Goal: Information Seeking & Learning: Learn about a topic

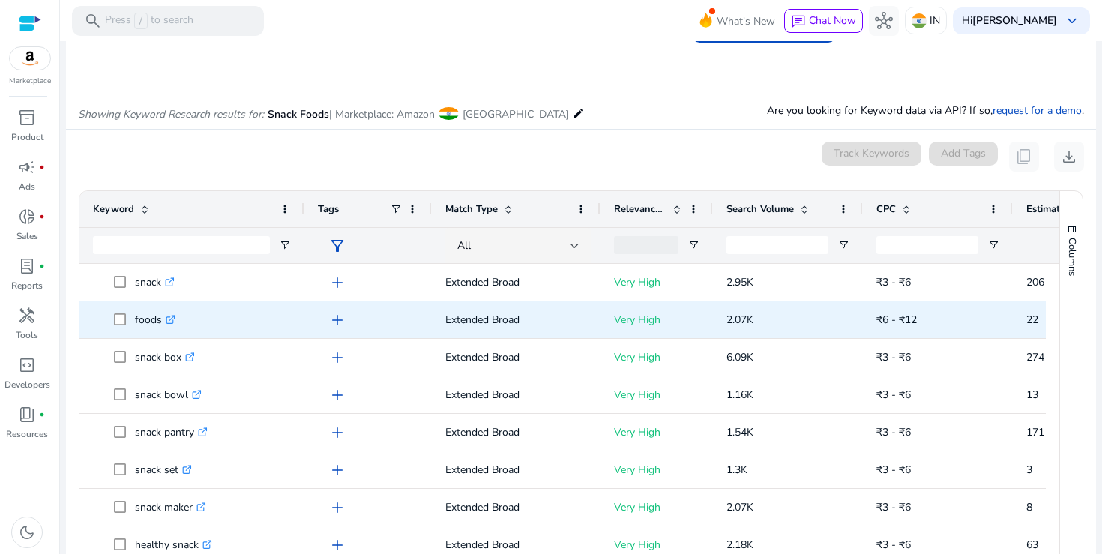
scroll to position [112, 0]
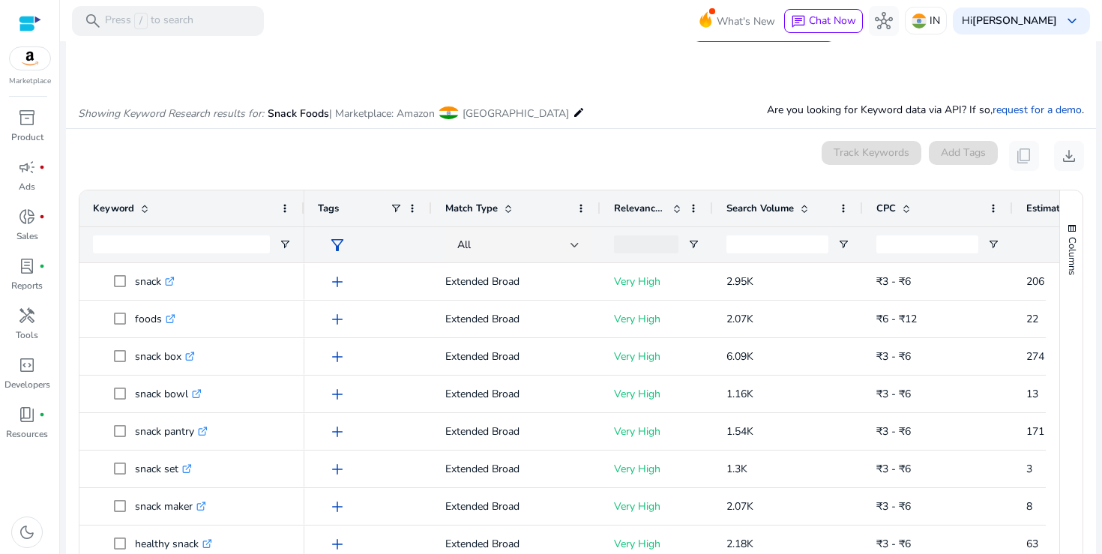
click at [770, 207] on span "Search Volume" at bounding box center [760, 208] width 67 height 13
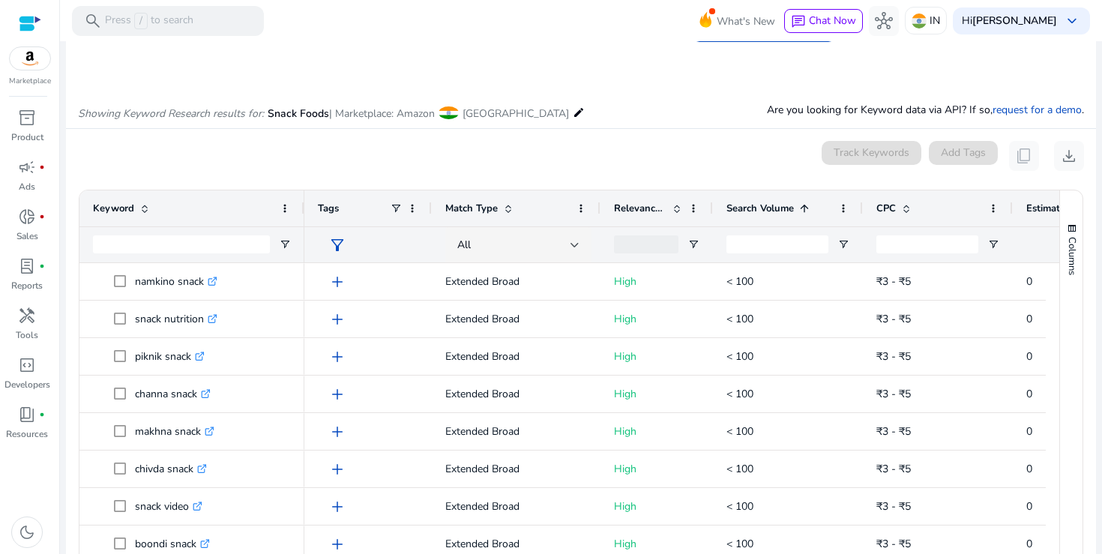
click at [770, 207] on span "Search Volume" at bounding box center [760, 208] width 67 height 13
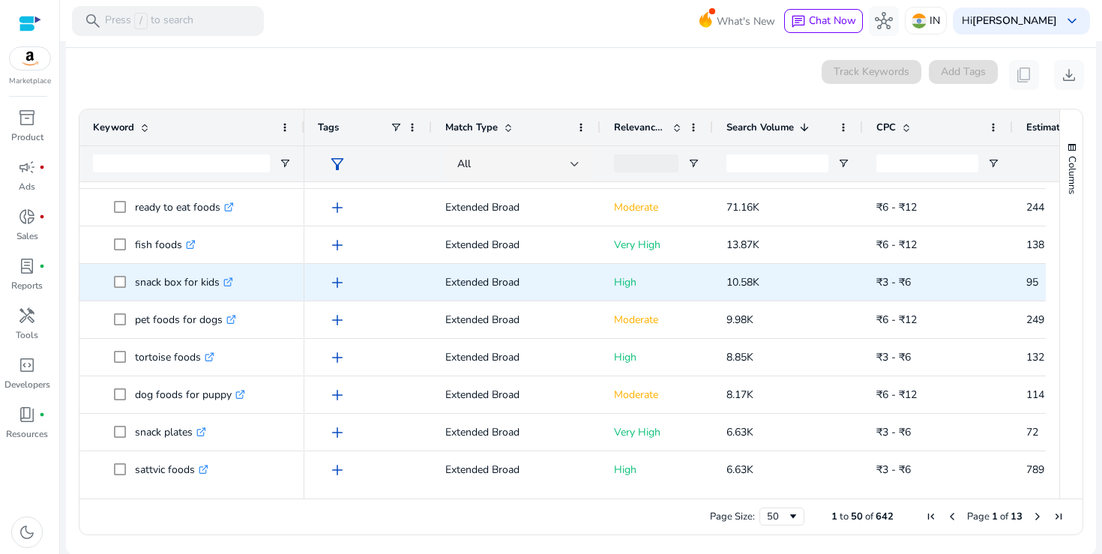
scroll to position [0, 0]
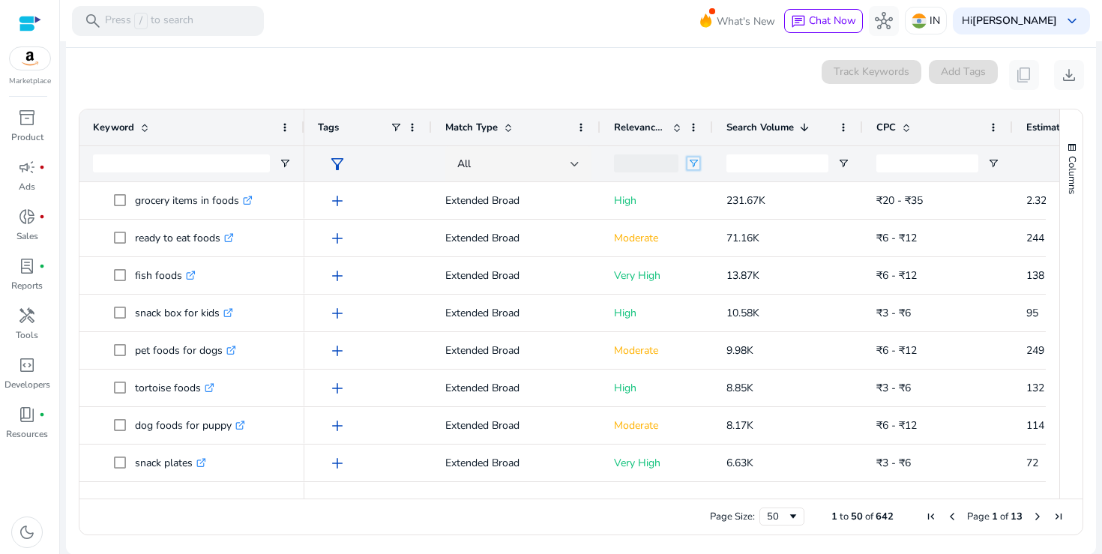
click at [693, 163] on span "Open Filter Menu" at bounding box center [694, 163] width 12 height 12
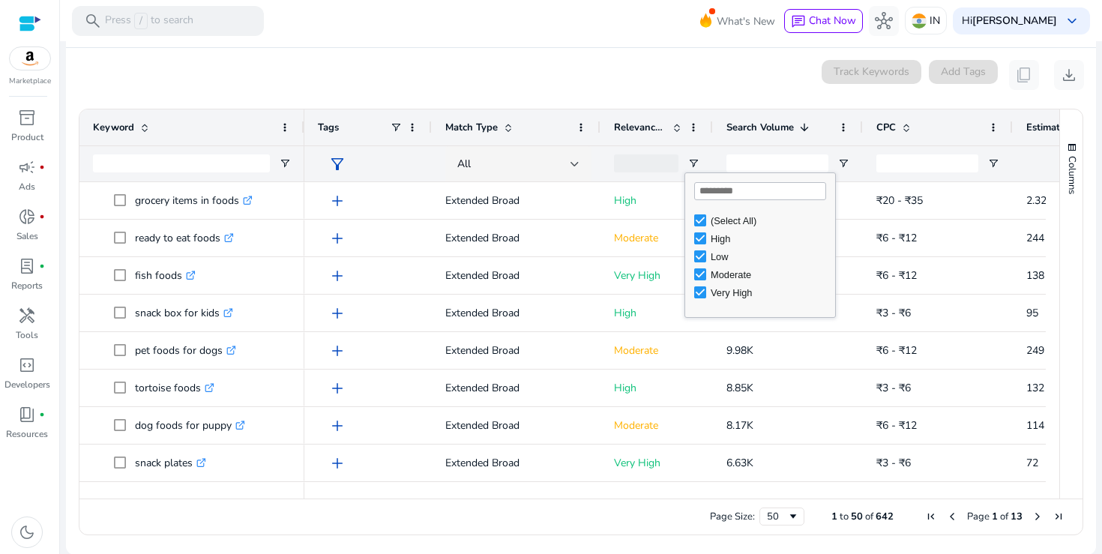
click at [493, 72] on div "0 keyword(s) selected Track Keywords Add Tags content_copy download" at bounding box center [581, 75] width 1006 height 30
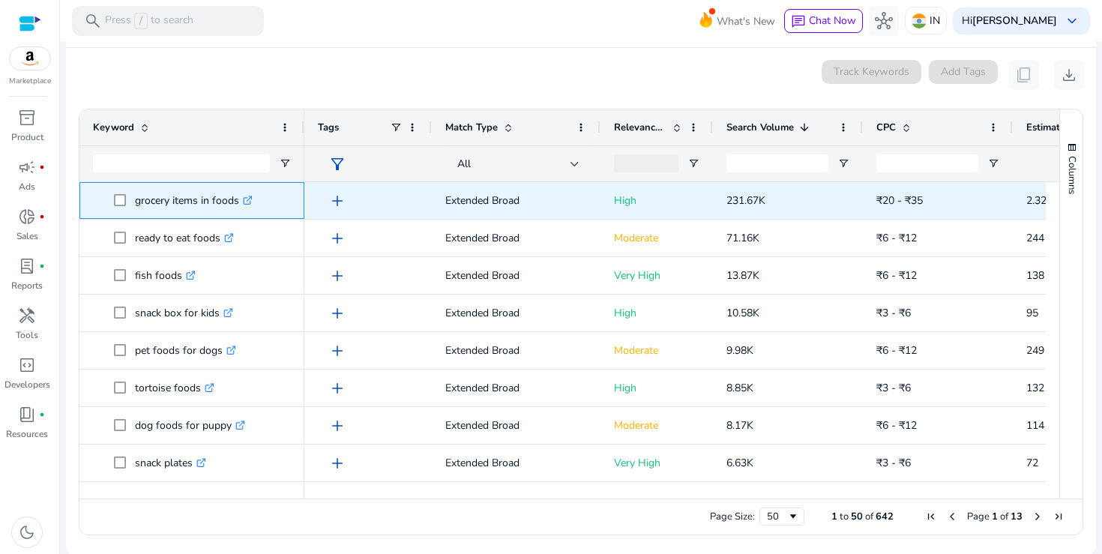
drag, startPoint x: 135, startPoint y: 200, endPoint x: 239, endPoint y: 204, distance: 104.3
click at [239, 204] on p "grocery items in foods .st0{fill:#2c8af8}" at bounding box center [194, 200] width 118 height 31
copy p "grocery items in foods"
drag, startPoint x: 727, startPoint y: 203, endPoint x: 780, endPoint y: 203, distance: 52.5
click at [780, 203] on p "231.67K" at bounding box center [788, 200] width 123 height 31
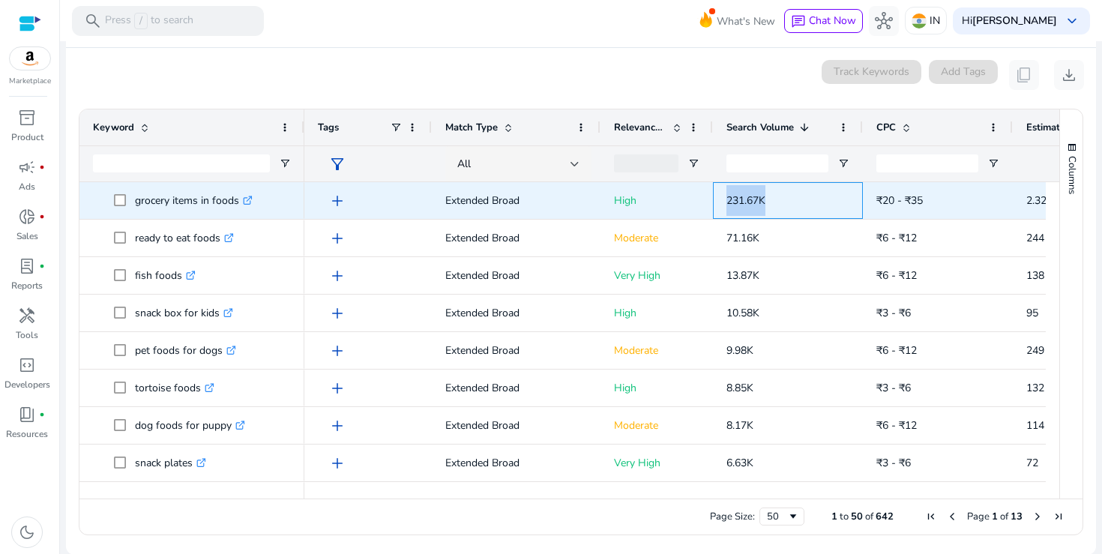
copy span "231.67K"
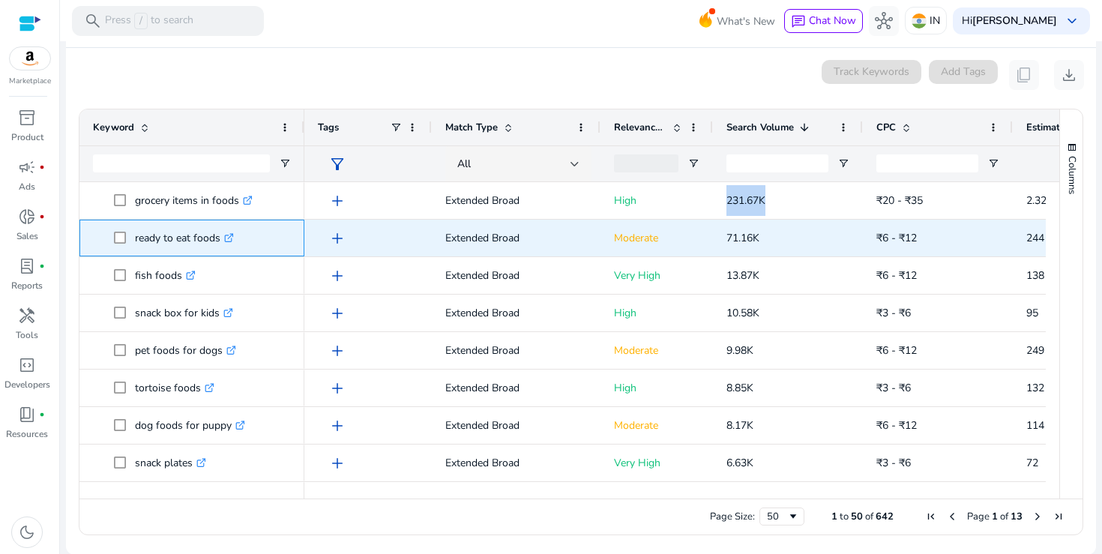
drag, startPoint x: 136, startPoint y: 237, endPoint x: 217, endPoint y: 241, distance: 81.1
click at [217, 241] on p "ready to eat foods .st0{fill:#2c8af8}" at bounding box center [184, 238] width 99 height 31
copy p "ready to eat foods"
drag, startPoint x: 728, startPoint y: 241, endPoint x: 761, endPoint y: 241, distance: 33.0
click at [761, 241] on p "71.16K" at bounding box center [788, 238] width 123 height 31
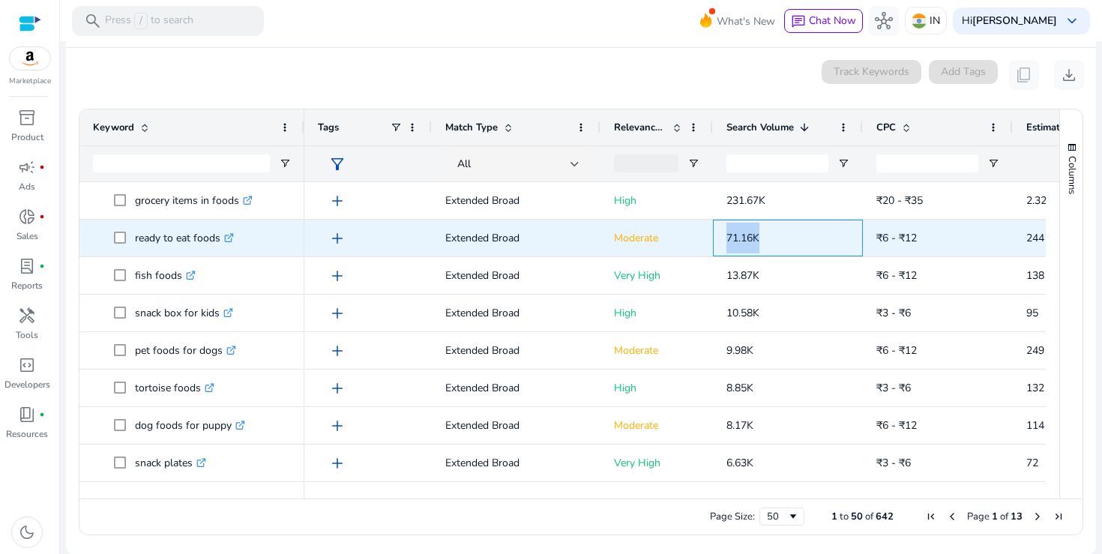
copy span "71.16K"
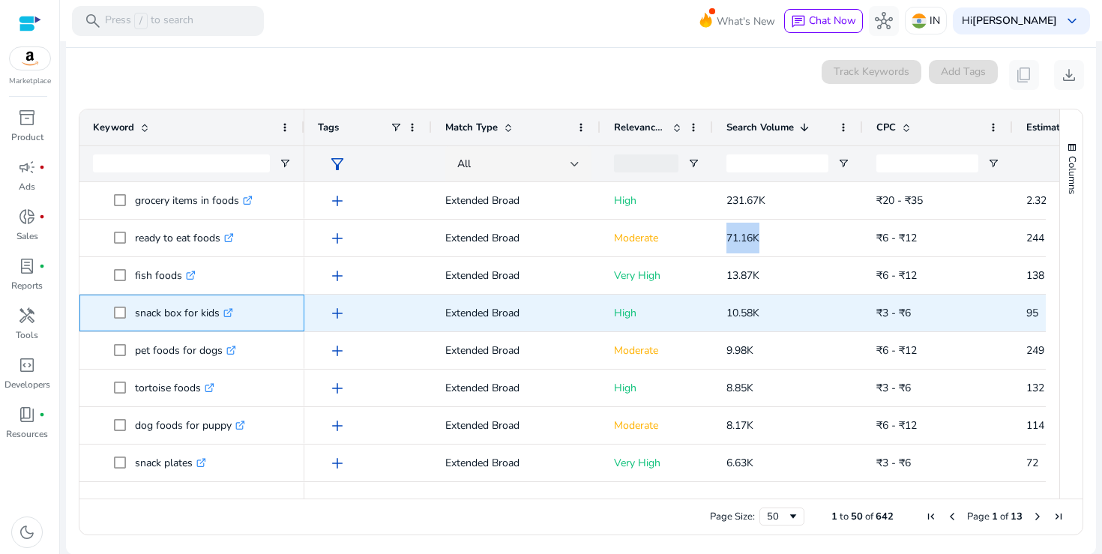
drag, startPoint x: 135, startPoint y: 314, endPoint x: 219, endPoint y: 316, distance: 84.0
click at [219, 316] on p "snack box for kids .st0{fill:#2c8af8}" at bounding box center [184, 313] width 98 height 31
copy p "snack box for kids"
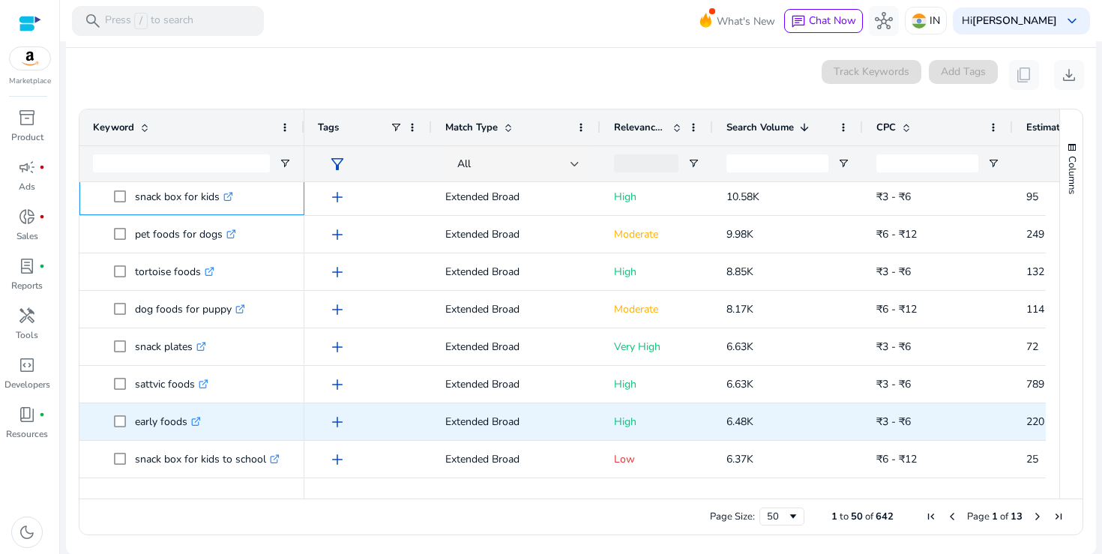
scroll to position [118, 0]
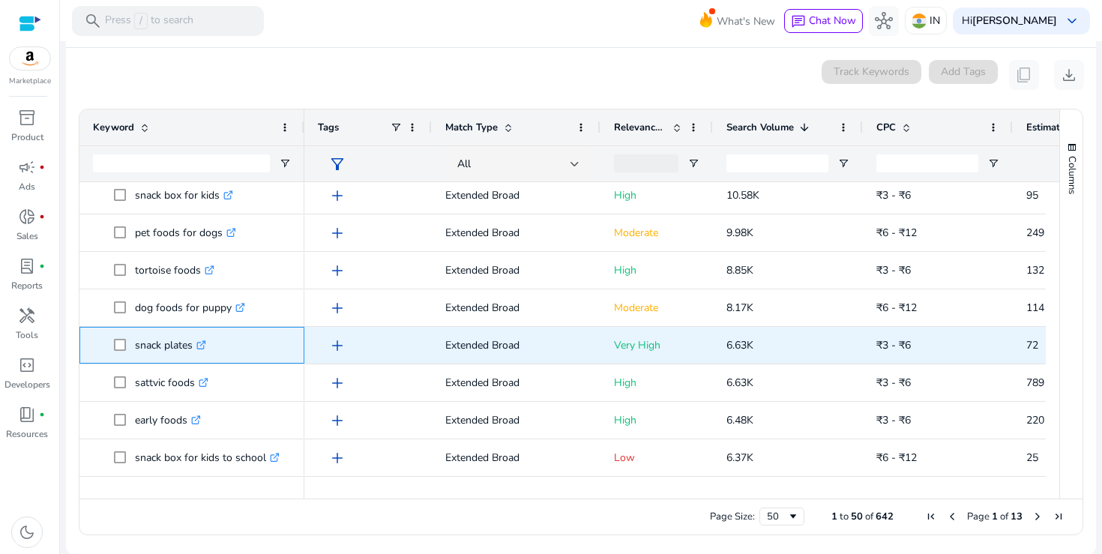
drag, startPoint x: 136, startPoint y: 347, endPoint x: 191, endPoint y: 347, distance: 55.5
click at [191, 347] on p "snack plates .st0{fill:#2c8af8}" at bounding box center [170, 345] width 71 height 31
copy p "snack plates"
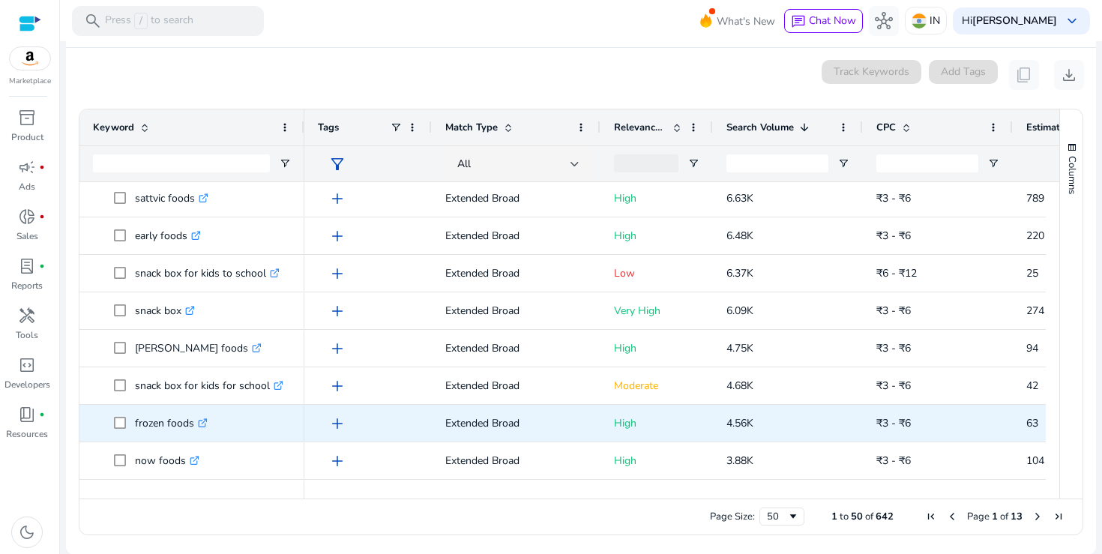
scroll to position [303, 0]
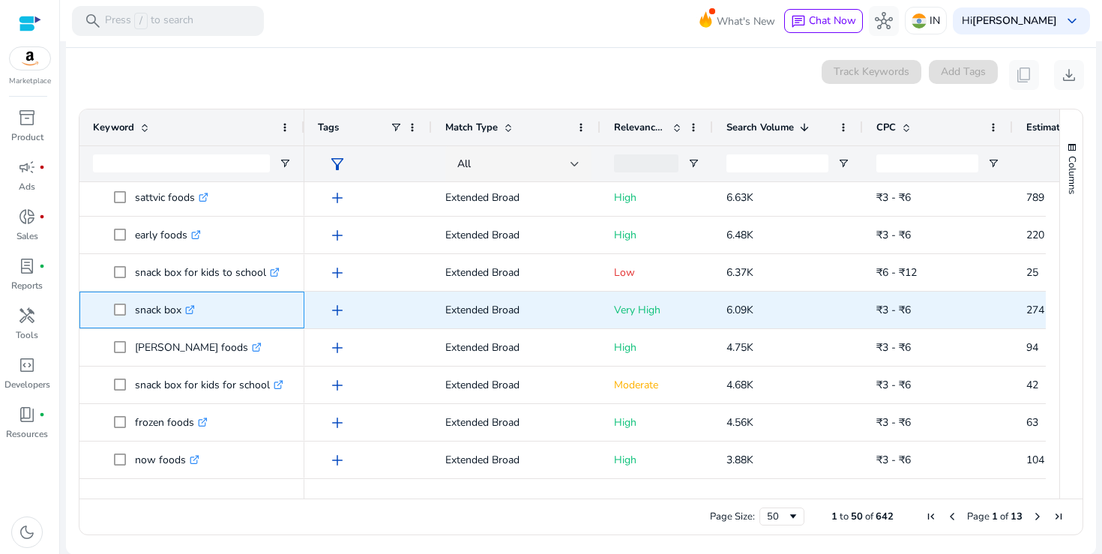
drag, startPoint x: 136, startPoint y: 311, endPoint x: 184, endPoint y: 313, distance: 48.0
click at [184, 313] on p "snack box .st0{fill:#2c8af8}" at bounding box center [165, 310] width 60 height 31
copy p "snack box"
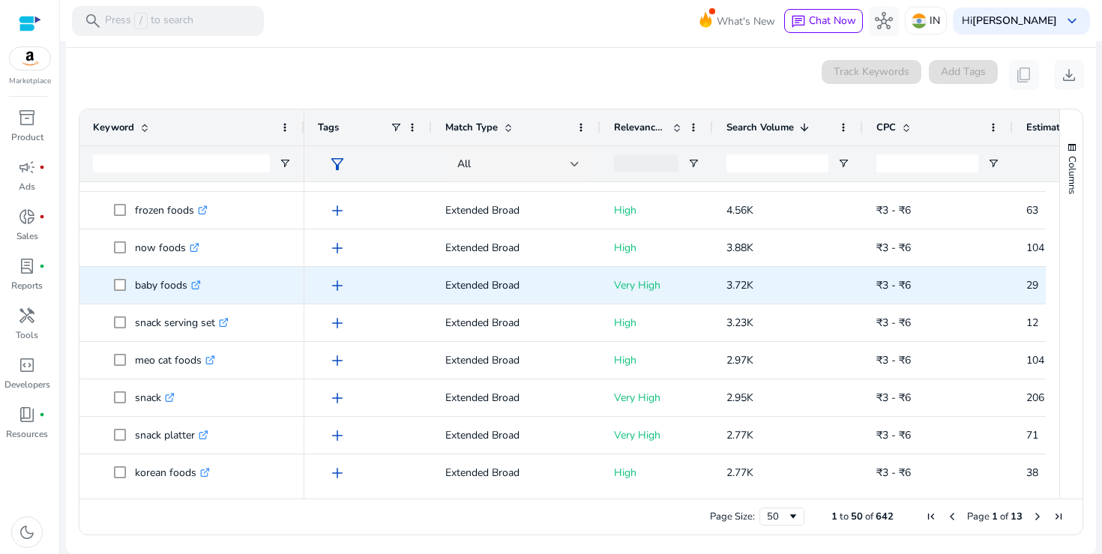
scroll to position [650, 0]
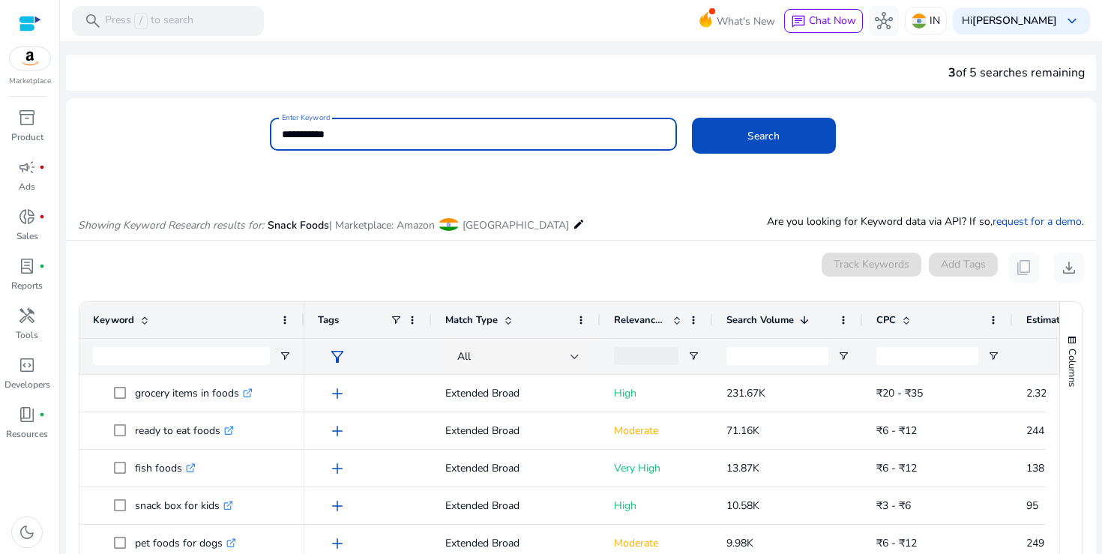
click at [312, 133] on input "**********" at bounding box center [473, 134] width 383 height 16
paste input "*******"
type input "**********"
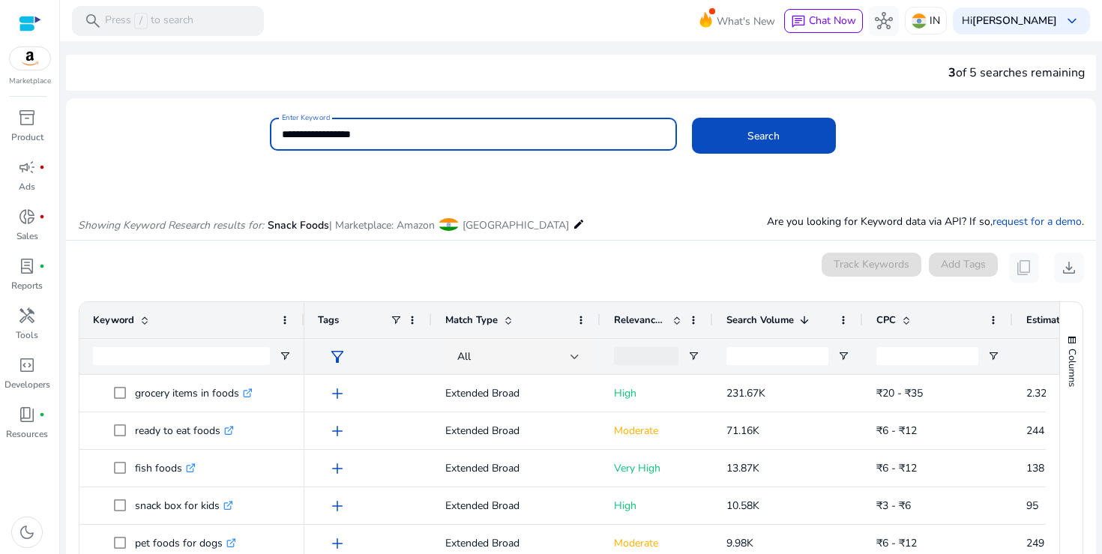
click at [692, 118] on button "Search" at bounding box center [764, 136] width 144 height 36
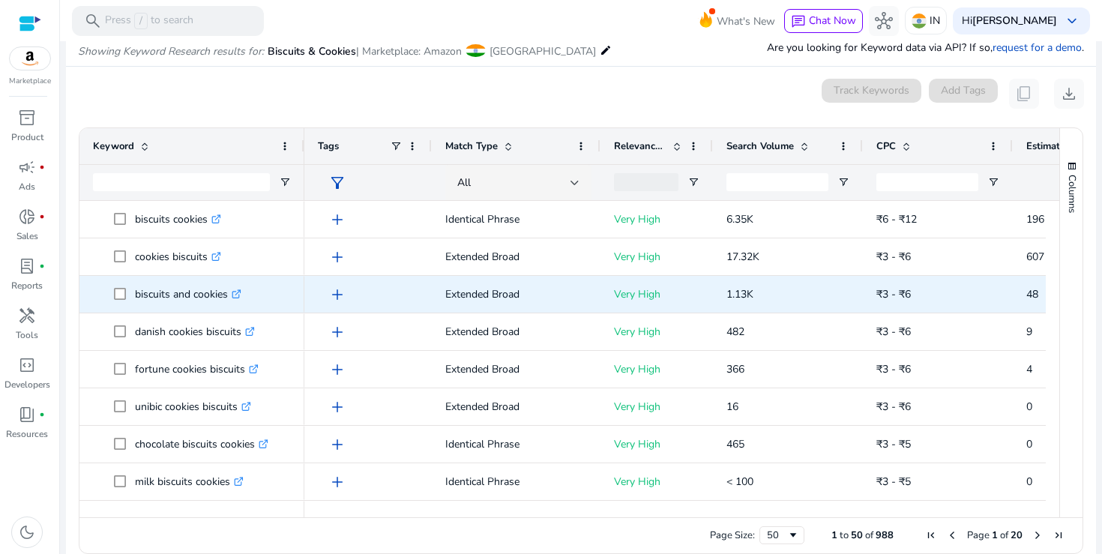
scroll to position [172, 0]
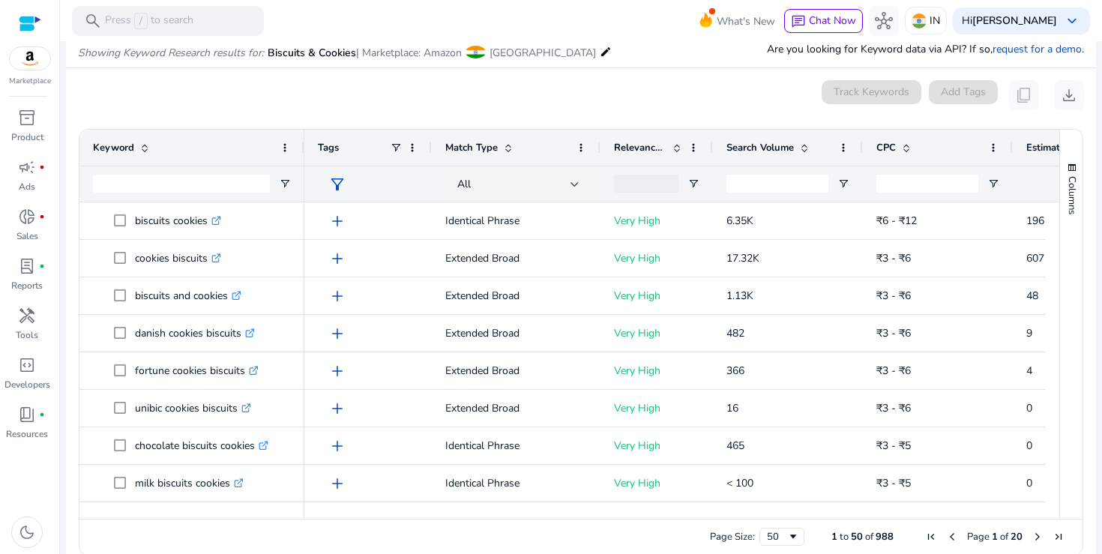
click at [766, 157] on div "Search Volume" at bounding box center [780, 147] width 106 height 28
click at [766, 148] on span "Search Volume" at bounding box center [760, 147] width 67 height 13
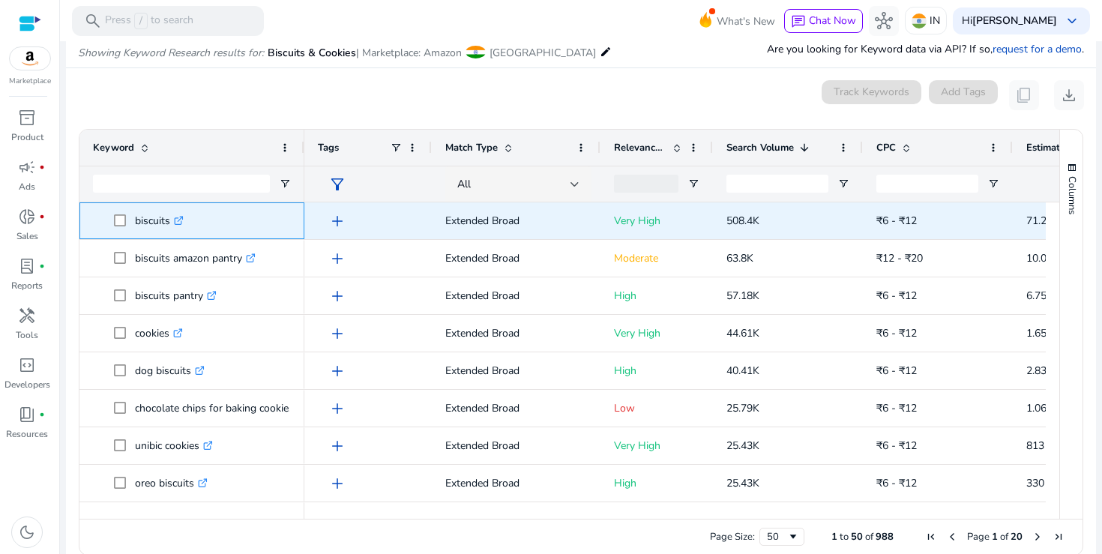
drag, startPoint x: 136, startPoint y: 223, endPoint x: 169, endPoint y: 223, distance: 33.7
click at [169, 223] on p "biscuits .st0{fill:#2c8af8}" at bounding box center [159, 220] width 49 height 31
copy p "biscuits"
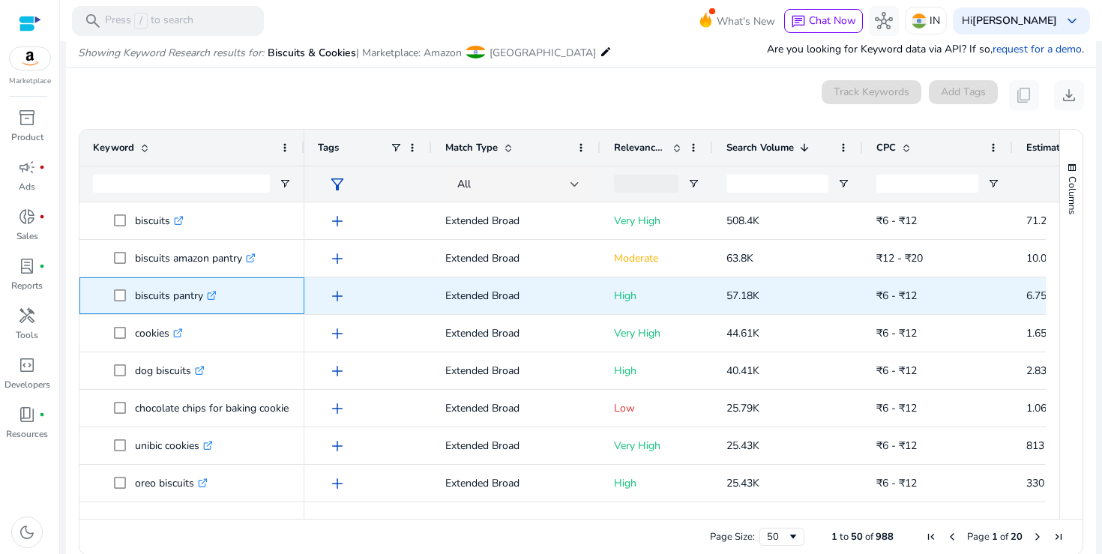
drag, startPoint x: 136, startPoint y: 298, endPoint x: 205, endPoint y: 302, distance: 69.1
click at [205, 302] on p "biscuits pantry .st0{fill:#2c8af8}" at bounding box center [176, 295] width 82 height 31
copy p "biscuits pantry"
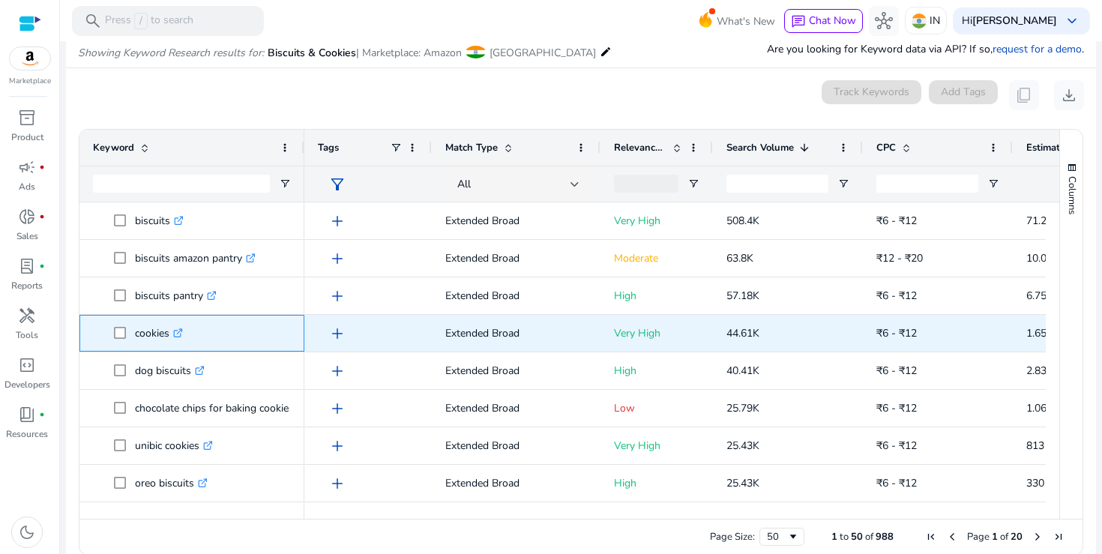
drag, startPoint x: 135, startPoint y: 335, endPoint x: 170, endPoint y: 336, distance: 35.3
click at [170, 336] on p "cookies .st0{fill:#2c8af8}" at bounding box center [159, 333] width 48 height 31
copy p "cookies"
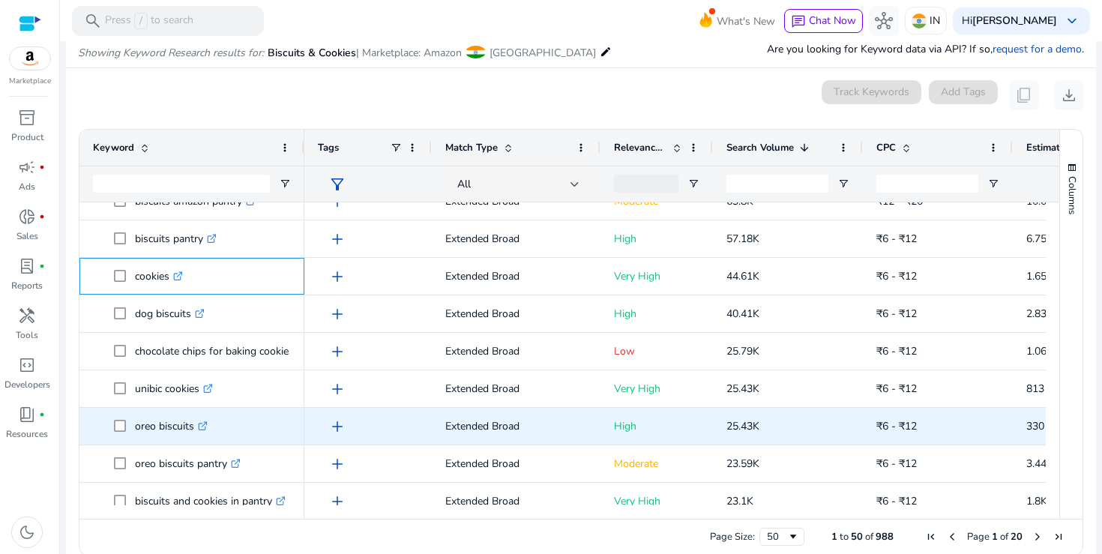
scroll to position [78, 0]
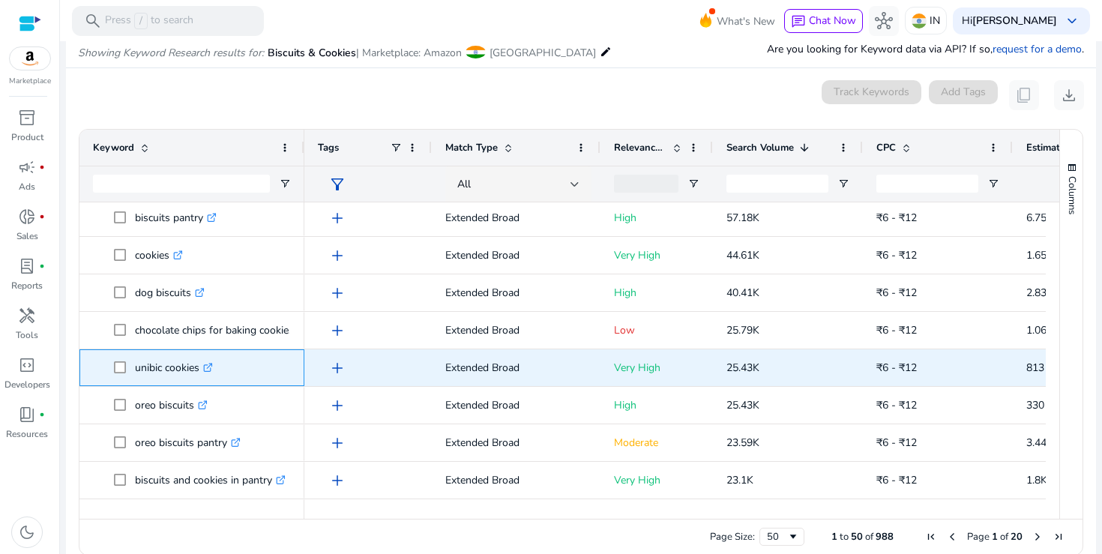
drag, startPoint x: 136, startPoint y: 370, endPoint x: 199, endPoint y: 369, distance: 63.0
click at [199, 369] on p "unibic cookies .st0{fill:#2c8af8}" at bounding box center [174, 367] width 78 height 31
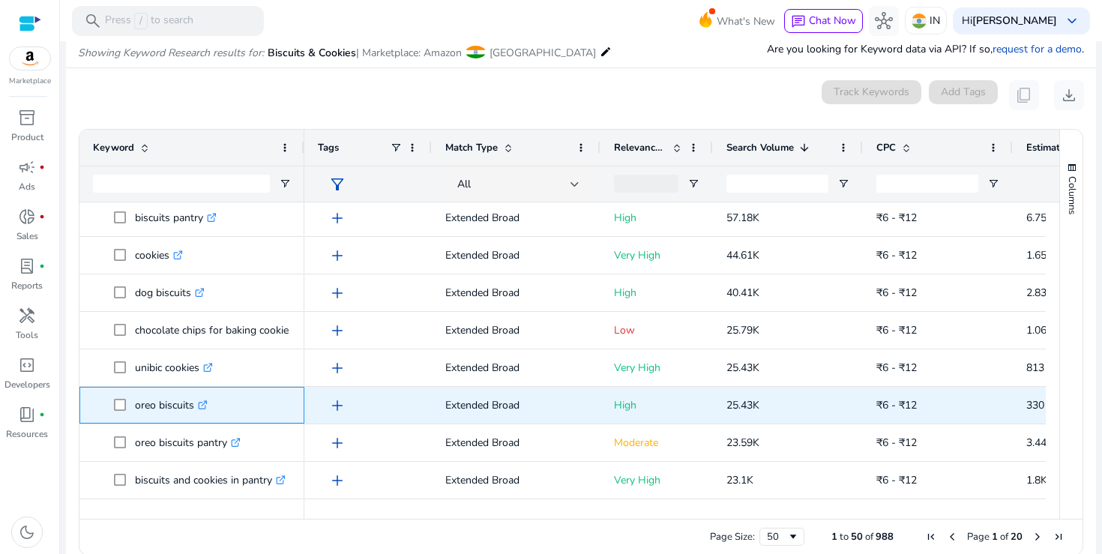
drag, startPoint x: 136, startPoint y: 409, endPoint x: 196, endPoint y: 410, distance: 59.3
click at [196, 410] on p "oreo biscuits .st0{fill:#2c8af8}" at bounding box center [171, 405] width 73 height 31
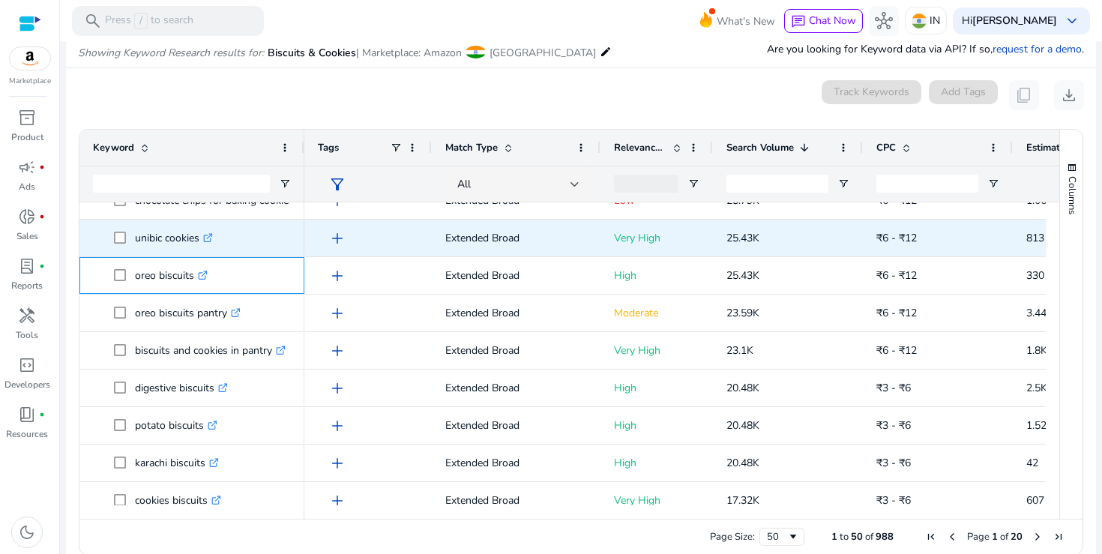
scroll to position [208, 0]
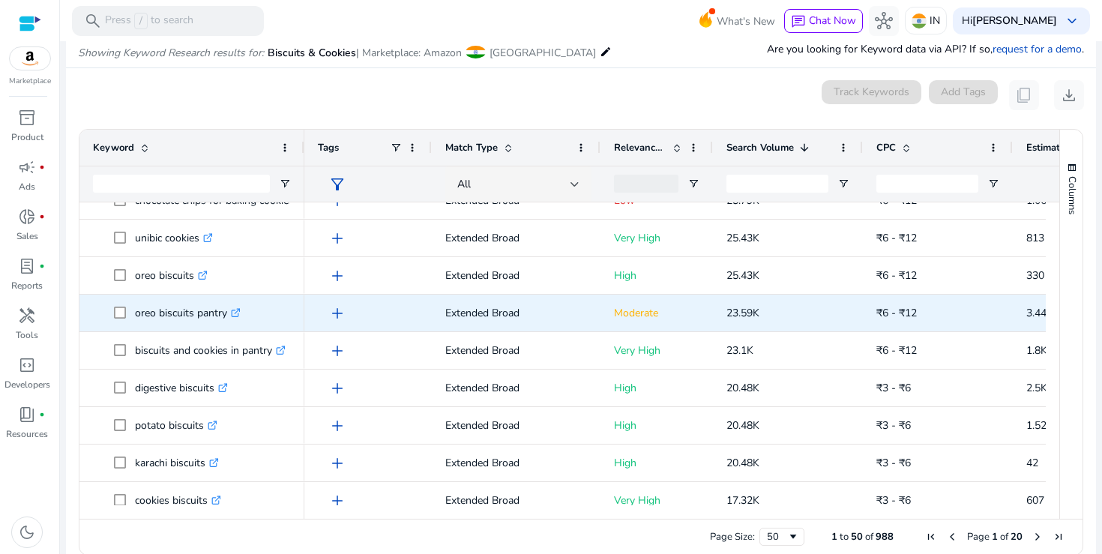
click at [165, 301] on p "oreo biscuits pantry .st0{fill:#2c8af8}" at bounding box center [188, 313] width 106 height 31
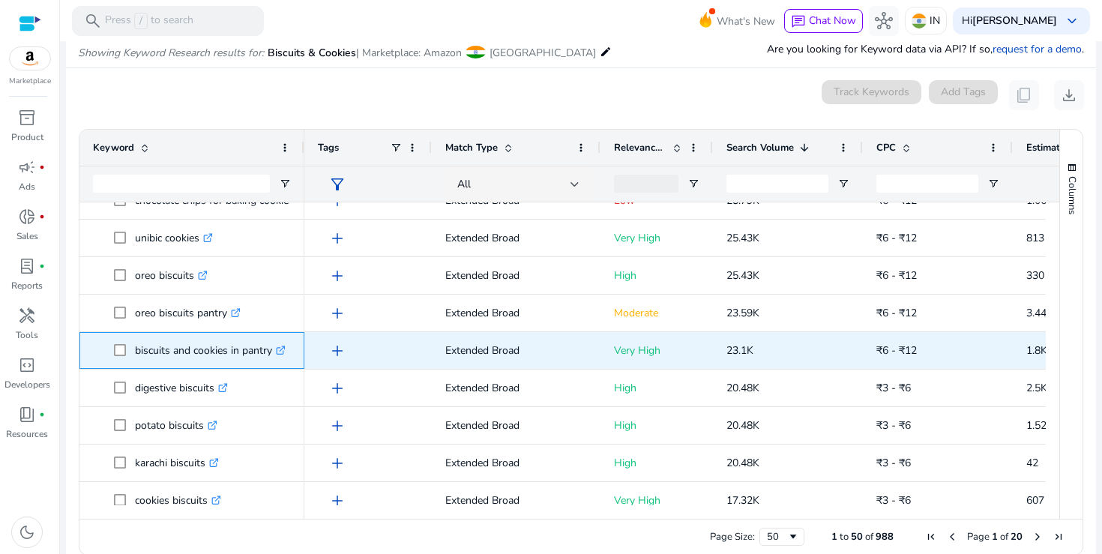
drag, startPoint x: 133, startPoint y: 352, endPoint x: 273, endPoint y: 352, distance: 139.5
click at [273, 352] on span "biscuits and cookies in pantry .st0{fill:#2c8af8}" at bounding box center [202, 350] width 177 height 31
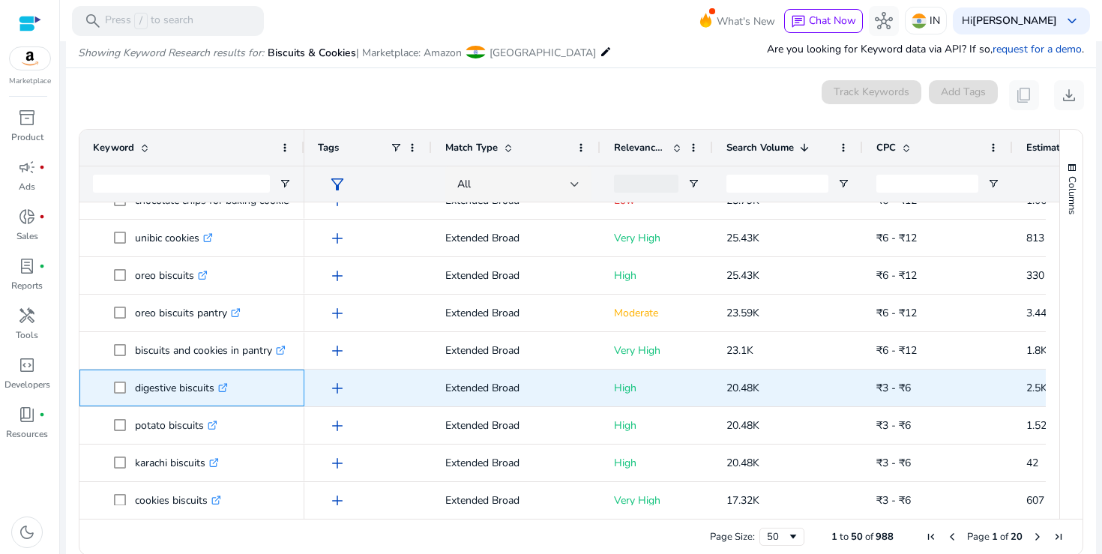
drag, startPoint x: 137, startPoint y: 387, endPoint x: 214, endPoint y: 391, distance: 77.4
click at [214, 391] on p "digestive biscuits .st0{fill:#2c8af8}" at bounding box center [181, 388] width 93 height 31
click at [226, 391] on icon at bounding box center [222, 388] width 7 height 7
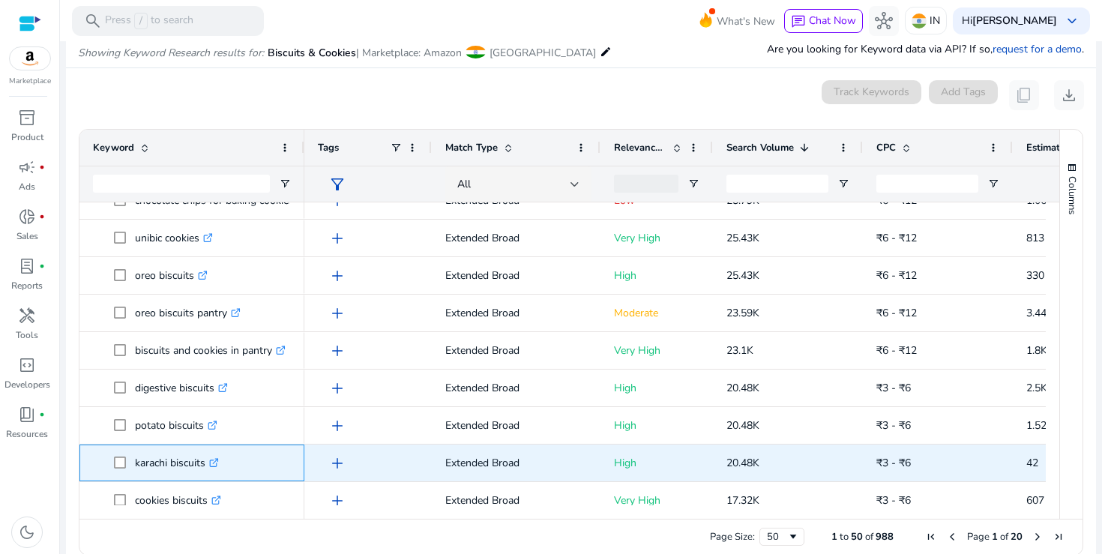
drag, startPoint x: 136, startPoint y: 463, endPoint x: 205, endPoint y: 466, distance: 69.1
click at [205, 466] on p "karachi biscuits .st0{fill:#2c8af8}" at bounding box center [177, 463] width 84 height 31
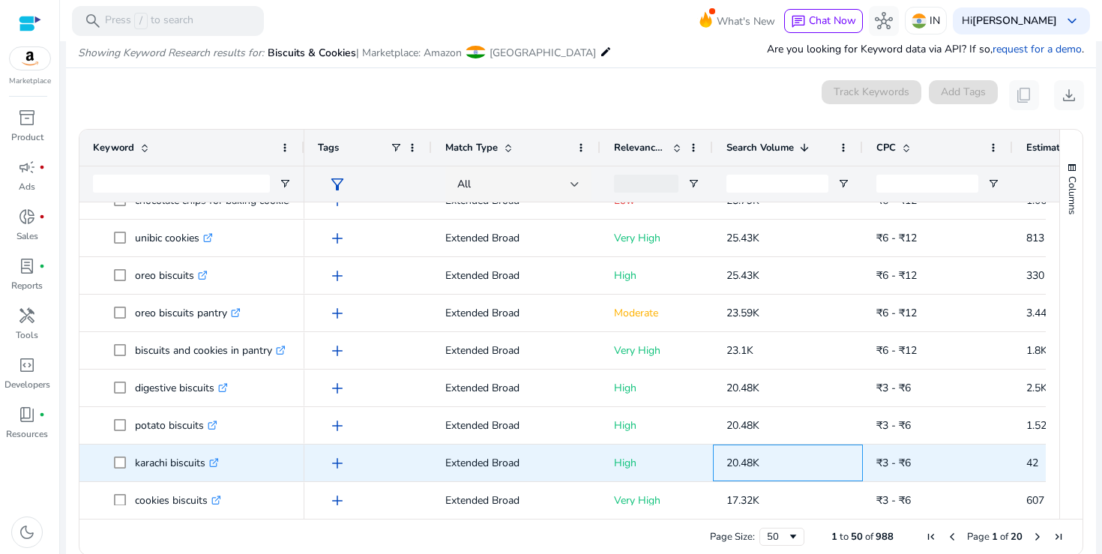
drag, startPoint x: 727, startPoint y: 465, endPoint x: 772, endPoint y: 465, distance: 45.0
click at [773, 465] on p "20.48K" at bounding box center [788, 463] width 123 height 31
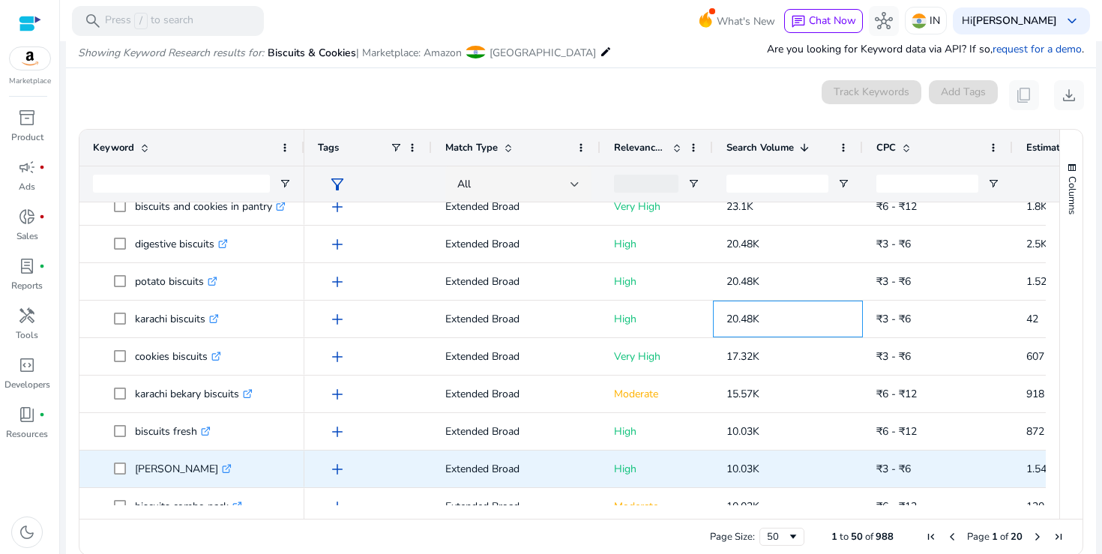
scroll to position [354, 0]
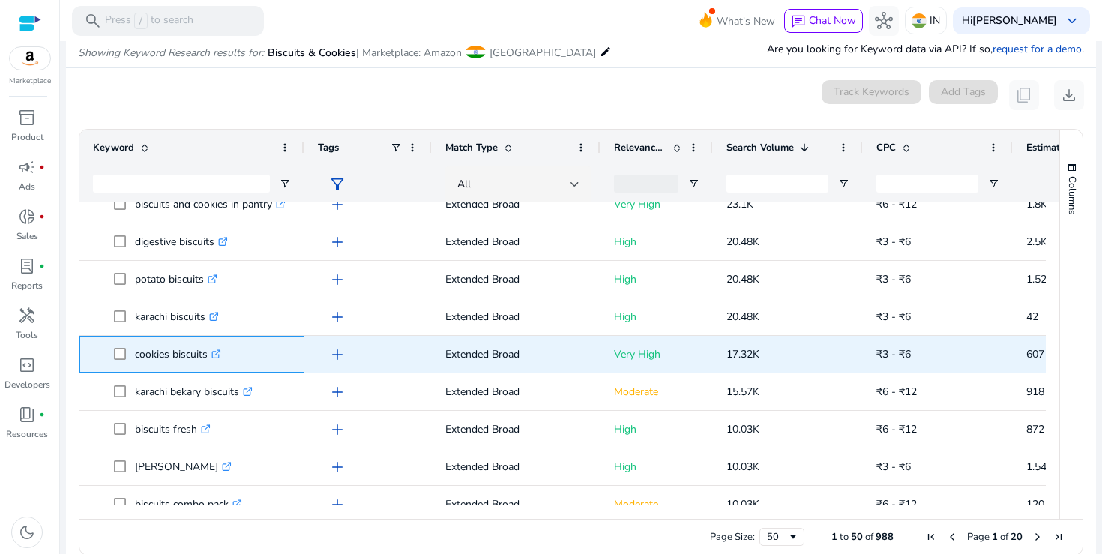
drag, startPoint x: 136, startPoint y: 354, endPoint x: 209, endPoint y: 360, distance: 73.7
click at [209, 360] on p "cookies biscuits .st0{fill:#2c8af8}" at bounding box center [178, 354] width 86 height 31
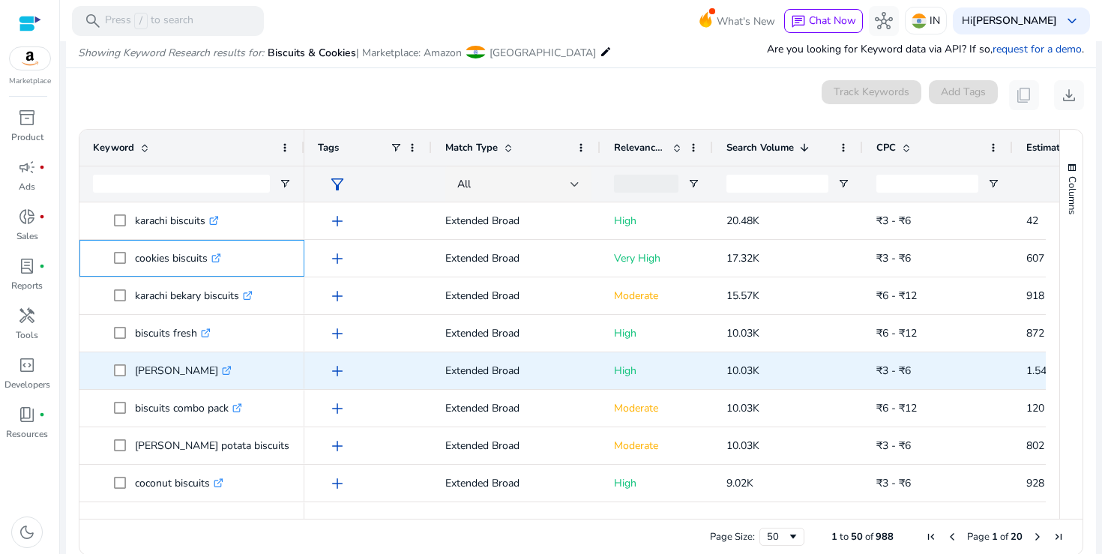
scroll to position [451, 0]
click at [228, 366] on icon at bounding box center [230, 367] width 4 height 4
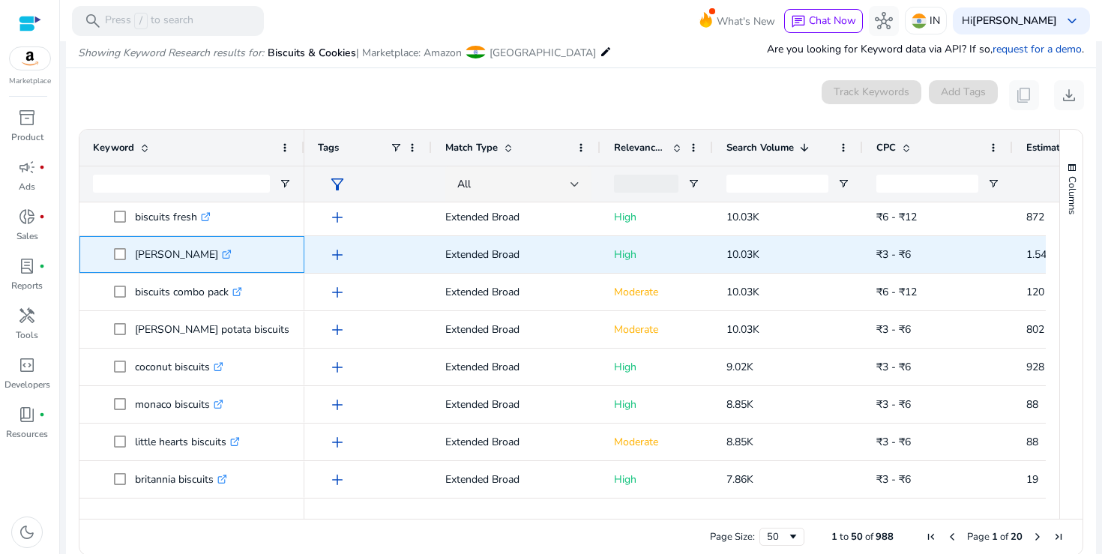
scroll to position [568, 0]
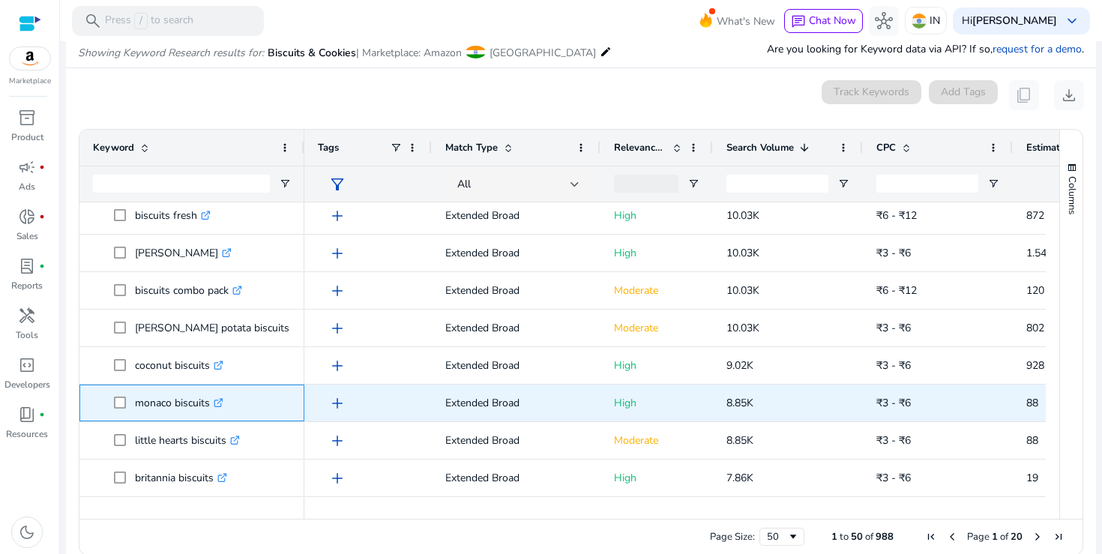
drag, startPoint x: 136, startPoint y: 403, endPoint x: 208, endPoint y: 406, distance: 72.0
click at [208, 406] on p "monaco biscuits .st0{fill:#2c8af8}" at bounding box center [179, 403] width 88 height 31
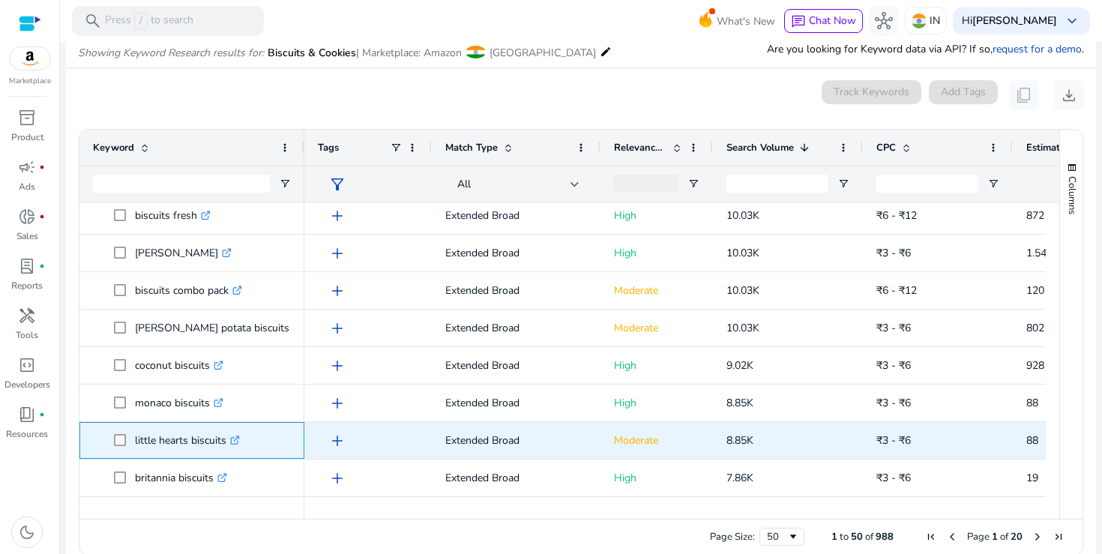
drag, startPoint x: 136, startPoint y: 442, endPoint x: 226, endPoint y: 440, distance: 90.0
click at [226, 440] on p "little hearts biscuits .st0{fill:#2c8af8}" at bounding box center [187, 440] width 105 height 31
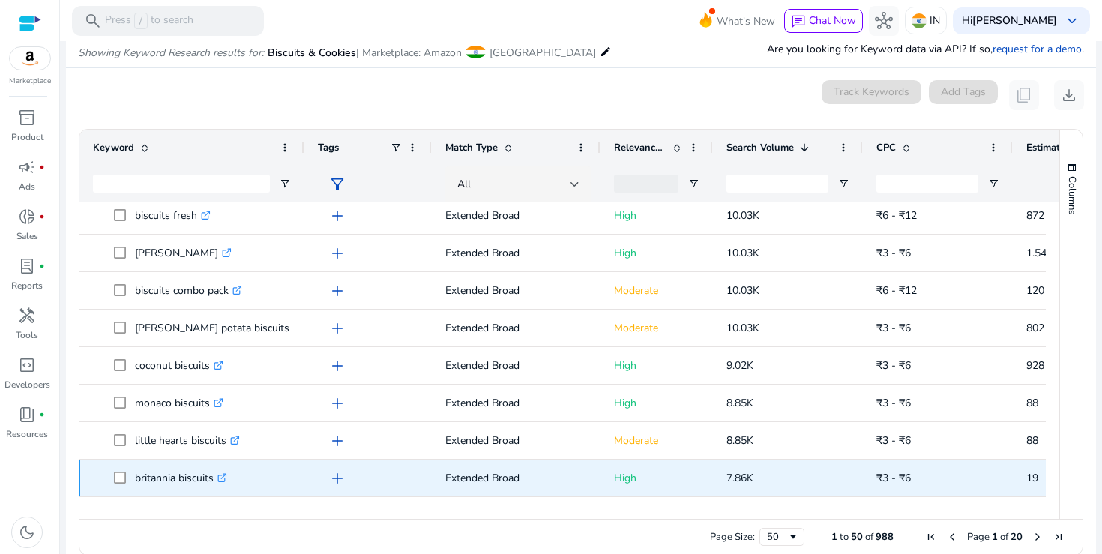
drag, startPoint x: 137, startPoint y: 478, endPoint x: 217, endPoint y: 481, distance: 80.3
click at [217, 481] on p "britannia biscuits .st0{fill:#2c8af8}" at bounding box center [181, 478] width 92 height 31
